Goal: Feedback & Contribution: Submit feedback/report problem

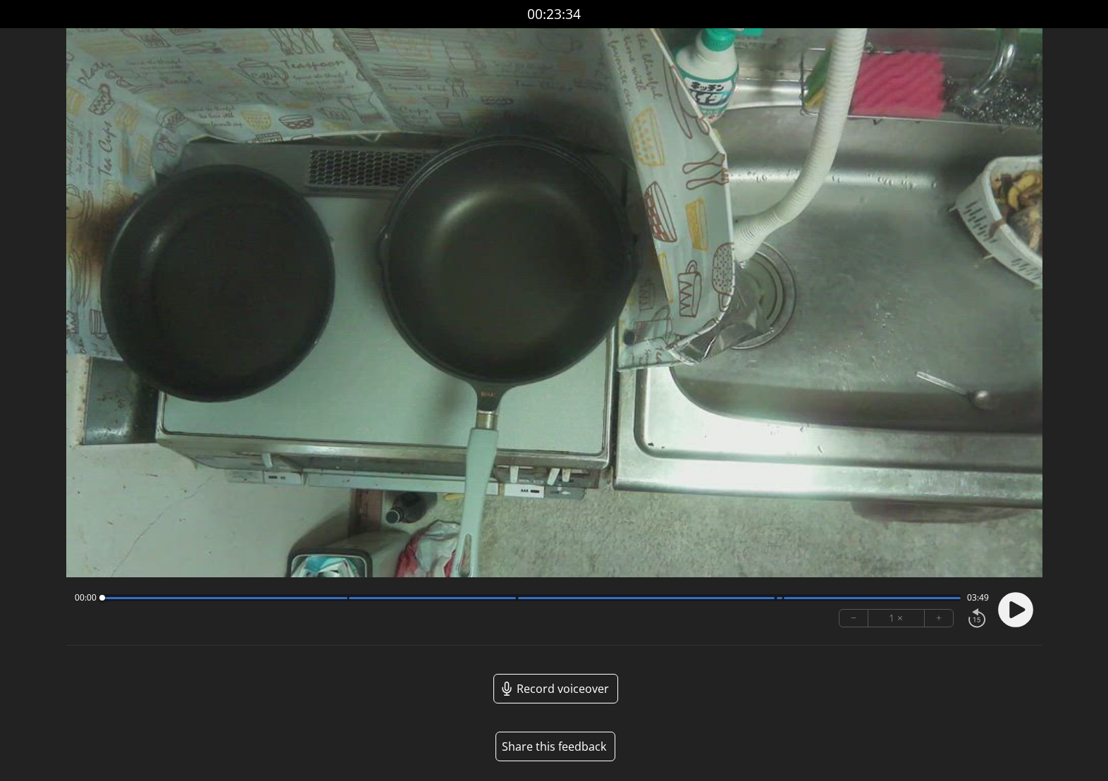
click at [576, 751] on button "Share this feedback" at bounding box center [556, 747] width 120 height 30
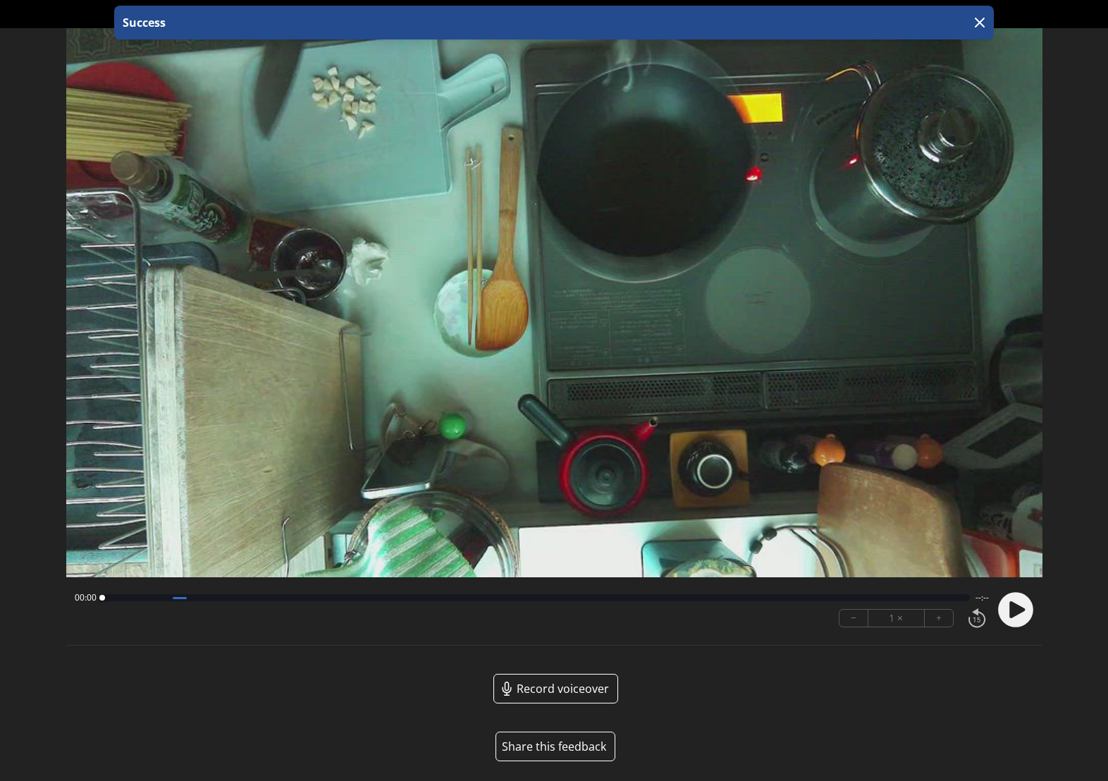
click at [552, 746] on button "Share this feedback" at bounding box center [556, 747] width 120 height 30
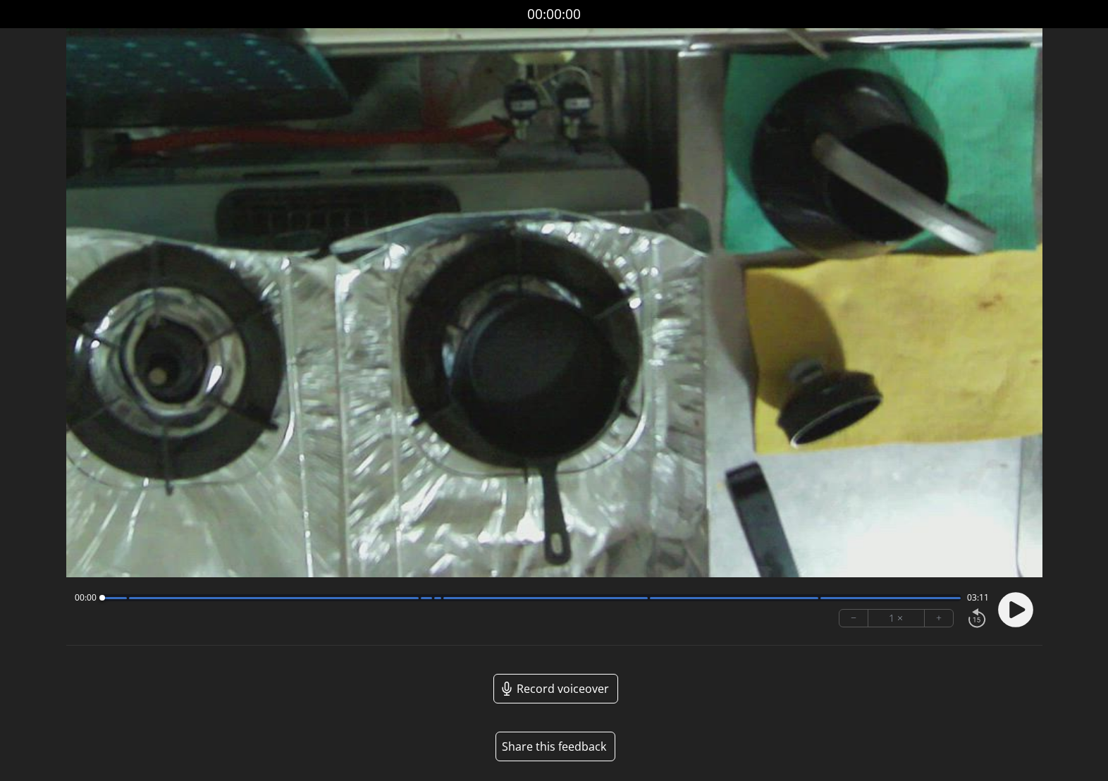
click at [575, 740] on button "Share this feedback" at bounding box center [556, 747] width 120 height 30
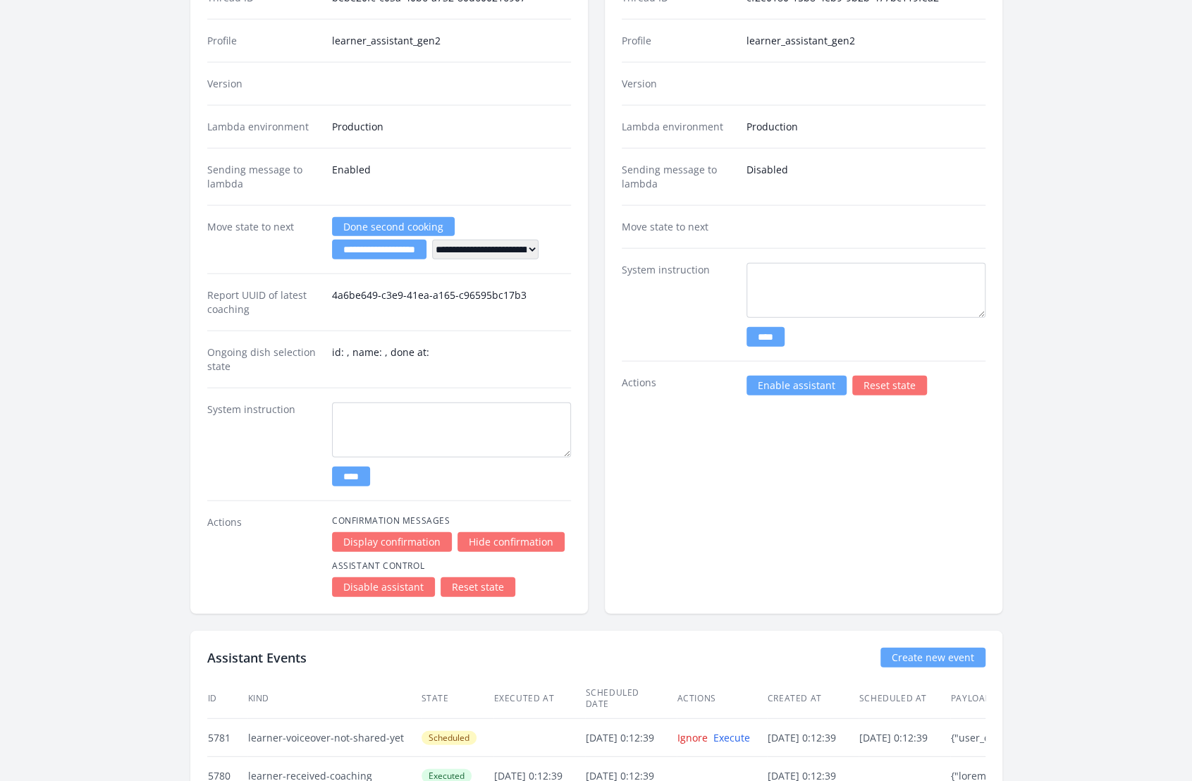
scroll to position [2133, 0]
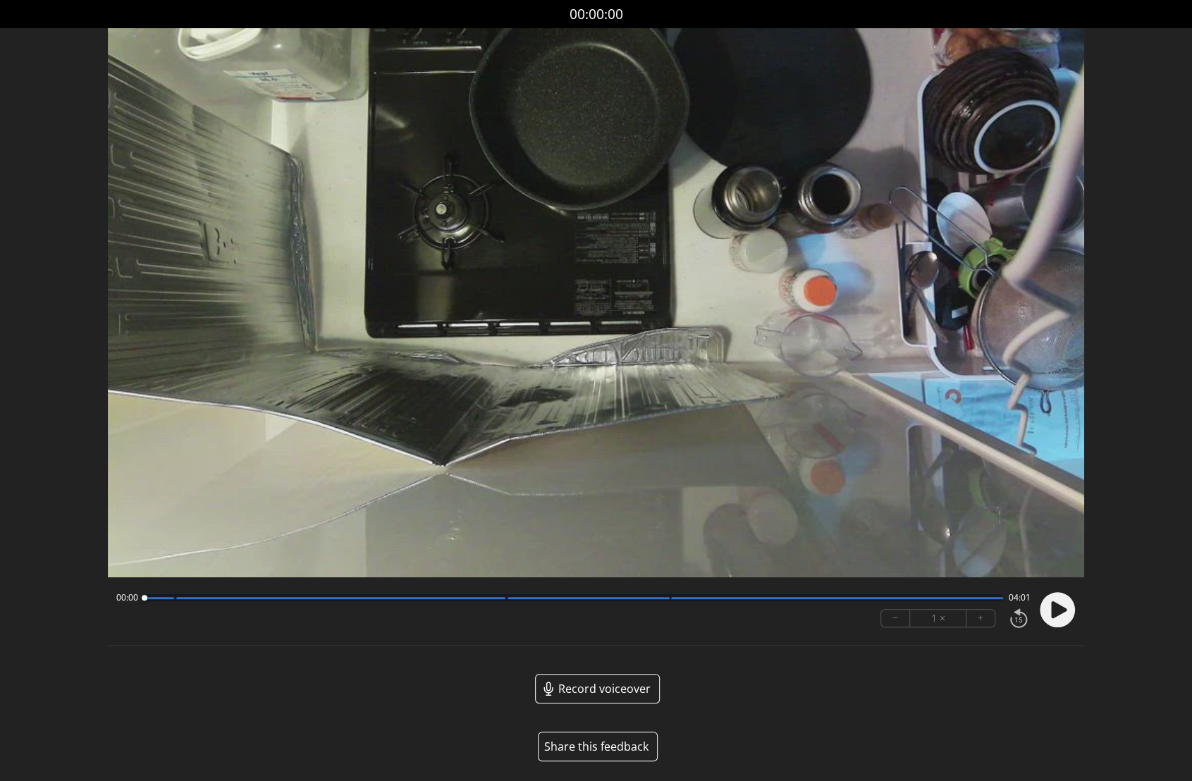
click at [592, 745] on button "Share this feedback" at bounding box center [598, 747] width 120 height 30
